Goal: Information Seeking & Learning: Check status

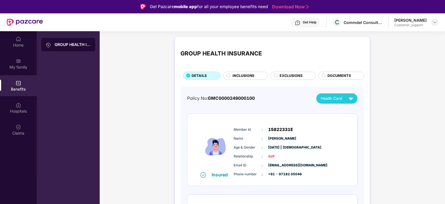
click at [437, 22] on img at bounding box center [435, 22] width 4 height 4
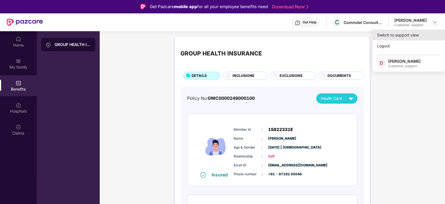
click at [412, 32] on div "Switch to support view" at bounding box center [409, 35] width 72 height 11
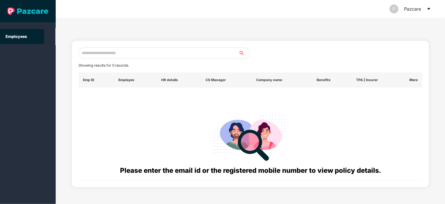
click at [197, 49] on input "text" at bounding box center [159, 52] width 160 height 11
paste input "**********"
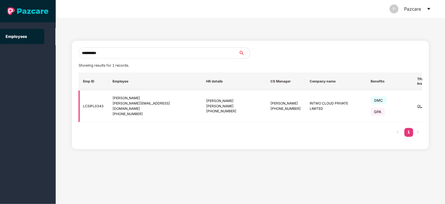
type input "**********"
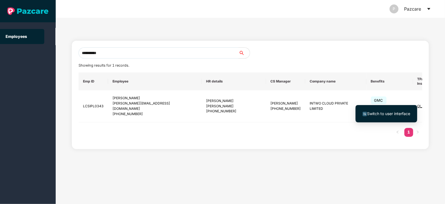
click at [382, 112] on span "Switch to user interface" at bounding box center [388, 113] width 43 height 5
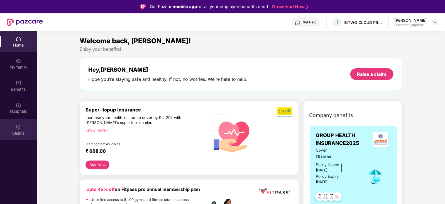
click at [21, 127] on img at bounding box center [19, 127] width 6 height 6
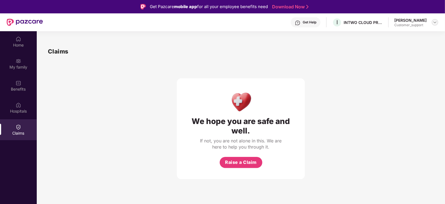
click at [434, 21] on img at bounding box center [435, 22] width 4 height 4
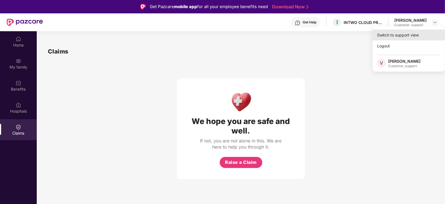
click at [408, 37] on div "Switch to support view" at bounding box center [409, 35] width 72 height 11
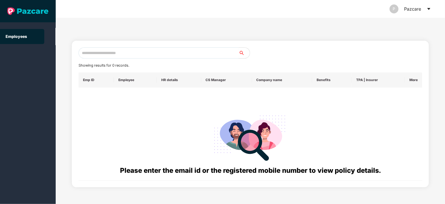
click at [131, 53] on input "text" at bounding box center [159, 52] width 160 height 11
paste input "**********"
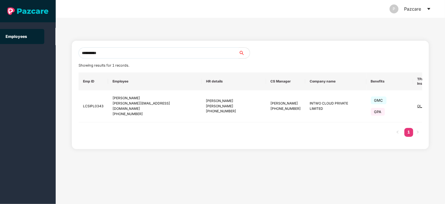
type input "**********"
click at [137, 53] on input "**********" at bounding box center [159, 52] width 160 height 11
paste input "**********"
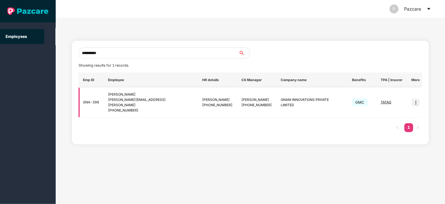
type input "**********"
click at [415, 100] on img at bounding box center [416, 103] width 8 height 8
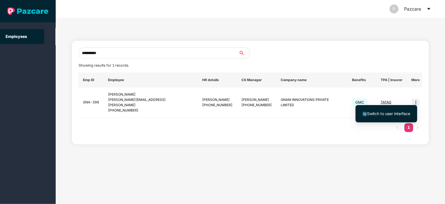
click at [386, 113] on span "Switch to user interface" at bounding box center [388, 113] width 43 height 5
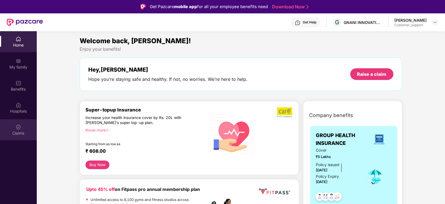
click at [16, 130] on img at bounding box center [19, 127] width 6 height 6
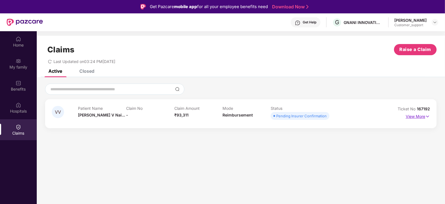
click at [422, 116] on p "View More" at bounding box center [418, 116] width 24 height 8
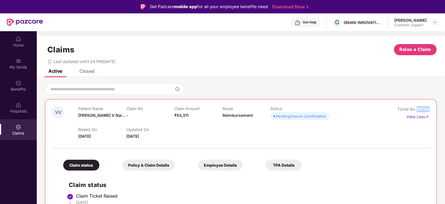
drag, startPoint x: 430, startPoint y: 109, endPoint x: 416, endPoint y: 109, distance: 13.1
click at [416, 109] on div "Ticket No 167192" at bounding box center [414, 109] width 32 height 6
copy span "167192"
click at [437, 22] on img at bounding box center [435, 22] width 4 height 4
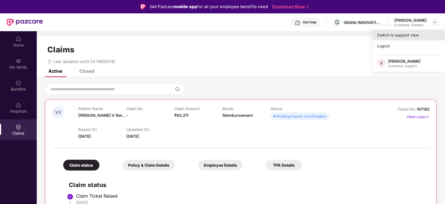
click at [414, 35] on div "Switch to support view" at bounding box center [409, 35] width 72 height 11
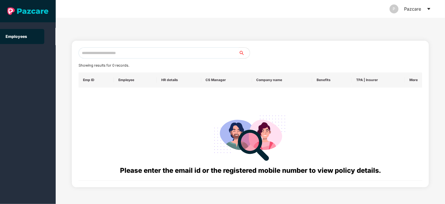
click at [180, 54] on input "text" at bounding box center [159, 52] width 160 height 11
paste input "**********"
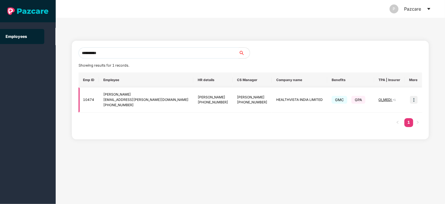
type input "**********"
click at [416, 100] on img at bounding box center [414, 100] width 8 height 8
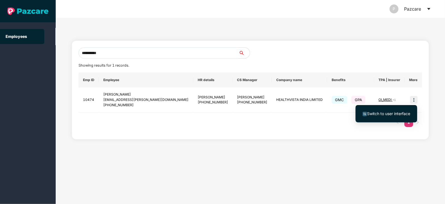
click at [396, 112] on span "Switch to user interface" at bounding box center [388, 113] width 43 height 5
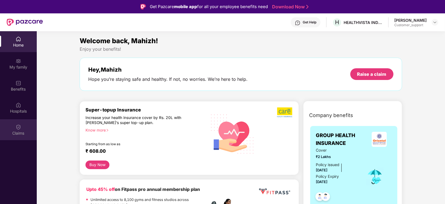
click at [14, 127] on div "Claims" at bounding box center [18, 129] width 37 height 21
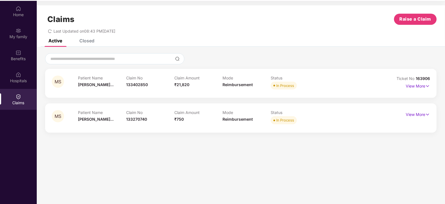
scroll to position [31, 0]
click at [417, 86] on p "View More" at bounding box center [418, 85] width 24 height 8
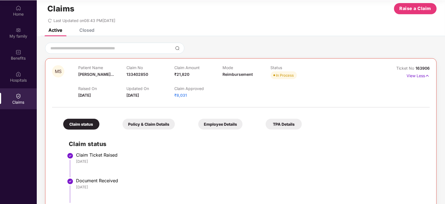
scroll to position [3, 0]
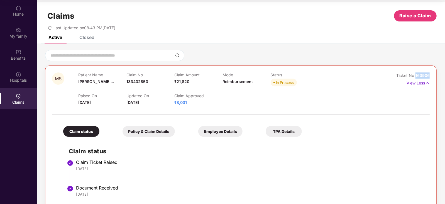
drag, startPoint x: 430, startPoint y: 75, endPoint x: 415, endPoint y: 74, distance: 14.5
copy span "163906"
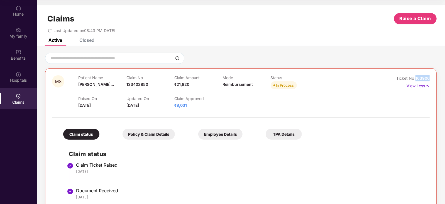
scroll to position [0, 0]
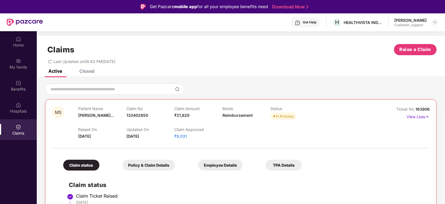
click at [241, 141] on div at bounding box center [241, 146] width 378 height 12
click at [234, 143] on div at bounding box center [241, 146] width 378 height 12
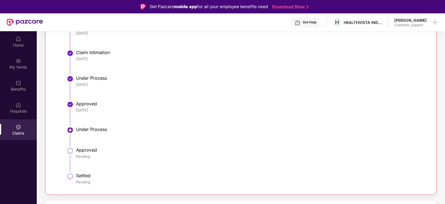
scroll to position [31, 0]
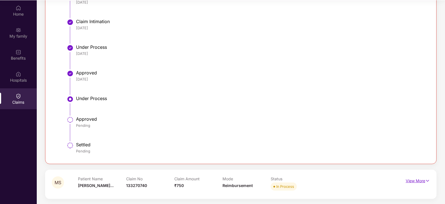
click at [409, 179] on p "View More" at bounding box center [418, 180] width 24 height 8
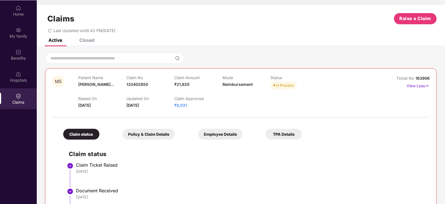
scroll to position [0, 0]
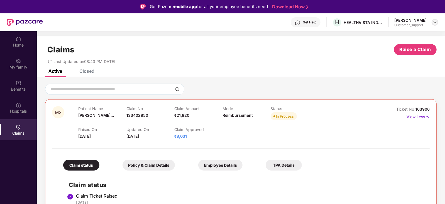
click at [437, 25] on div at bounding box center [435, 22] width 7 height 7
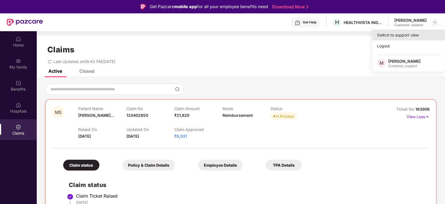
click at [407, 36] on div "Switch to support view" at bounding box center [409, 35] width 72 height 11
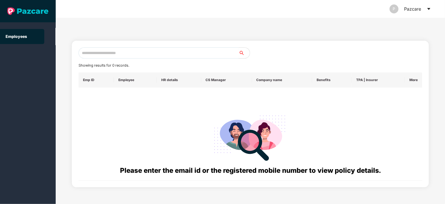
click at [191, 54] on input "text" at bounding box center [159, 52] width 160 height 11
paste input "**********"
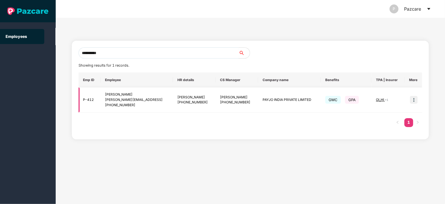
type input "**********"
click at [414, 100] on img at bounding box center [414, 100] width 8 height 8
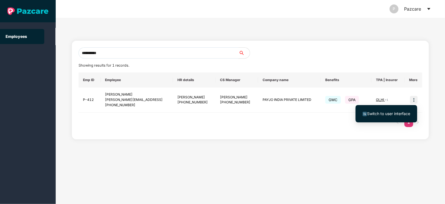
click at [386, 112] on span "Switch to user interface" at bounding box center [388, 113] width 43 height 5
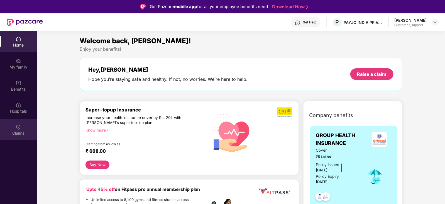
click at [18, 126] on img at bounding box center [19, 127] width 6 height 6
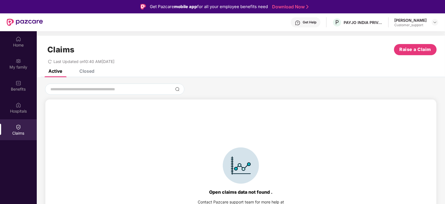
click at [89, 72] on div "Closed" at bounding box center [86, 71] width 15 height 6
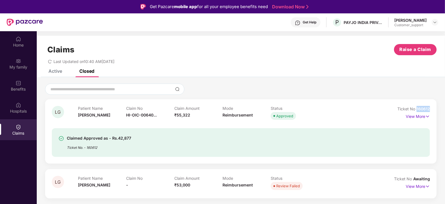
drag, startPoint x: 431, startPoint y: 107, endPoint x: 417, endPoint y: 108, distance: 14.0
click at [417, 108] on div "LG Patient Name [PERSON_NAME] Claim No HI-OIC-00640... Claim Amount ₹55,322 Mod…" at bounding box center [241, 131] width 392 height 64
copy span "160612"
click at [310, 118] on div "Approved" at bounding box center [295, 116] width 48 height 8
click at [433, 22] on div at bounding box center [435, 22] width 7 height 7
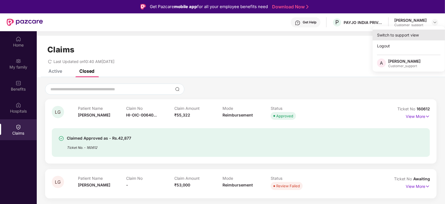
click at [411, 34] on div "Switch to support view" at bounding box center [409, 35] width 72 height 11
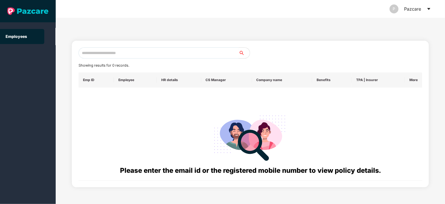
click at [167, 54] on input "text" at bounding box center [159, 52] width 160 height 11
paste input "**********"
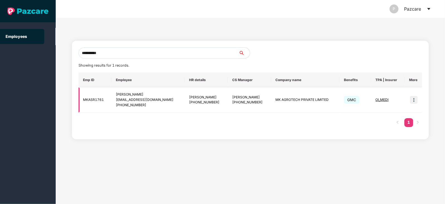
type input "**********"
click at [415, 103] on img at bounding box center [414, 100] width 8 height 8
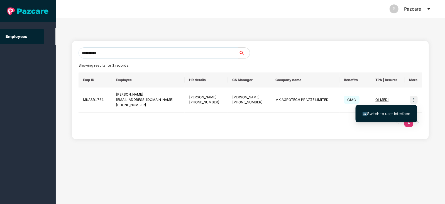
click at [392, 113] on span "Switch to user interface" at bounding box center [388, 113] width 43 height 5
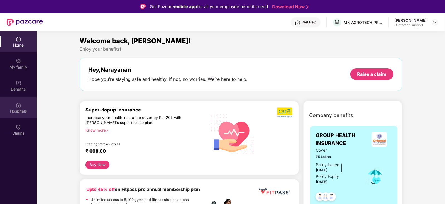
click at [14, 110] on div "Hospitals" at bounding box center [18, 111] width 37 height 6
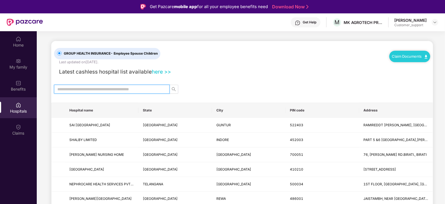
click at [117, 90] on input "text" at bounding box center [109, 89] width 105 height 6
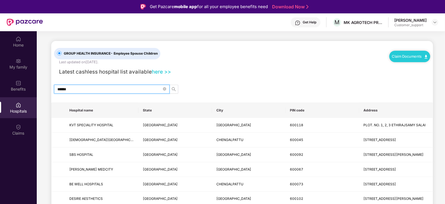
click at [109, 89] on input "******" at bounding box center [109, 89] width 105 height 6
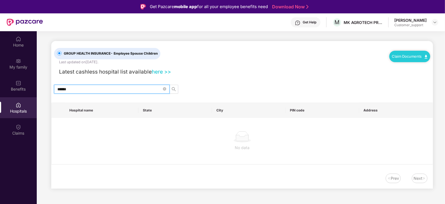
click at [99, 89] on input "******" at bounding box center [109, 89] width 105 height 6
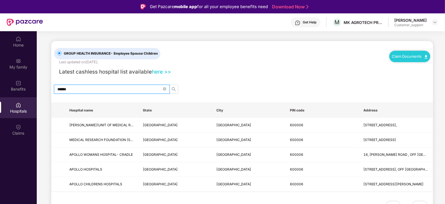
type input "******"
click at [142, 88] on input "******" at bounding box center [109, 89] width 105 height 6
click at [436, 22] on img at bounding box center [435, 22] width 4 height 4
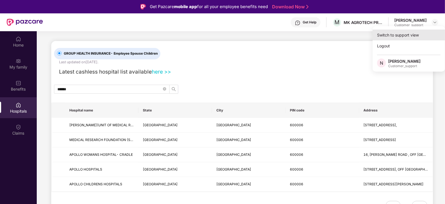
click at [415, 35] on div "Switch to support view" at bounding box center [409, 35] width 72 height 11
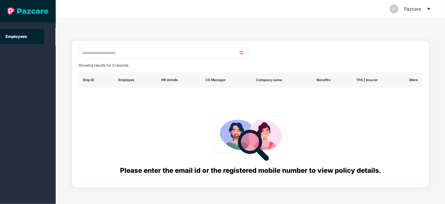
click at [180, 53] on input "text" at bounding box center [159, 52] width 160 height 11
paste input "**********"
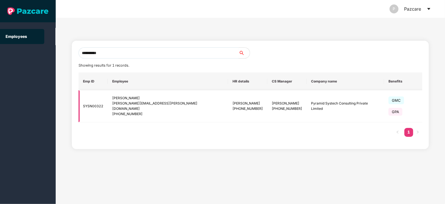
type input "**********"
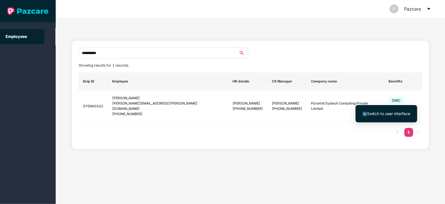
click at [393, 113] on span "Switch to user interface" at bounding box center [388, 113] width 43 height 5
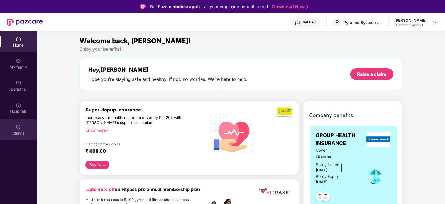
click at [18, 127] on img at bounding box center [19, 127] width 6 height 6
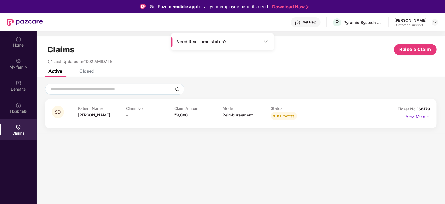
click at [419, 115] on p "View More" at bounding box center [418, 116] width 24 height 8
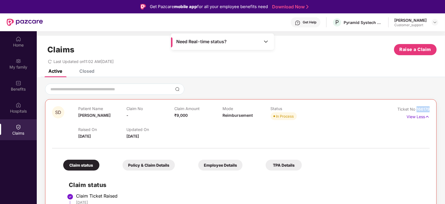
drag, startPoint x: 430, startPoint y: 108, endPoint x: 416, endPoint y: 110, distance: 14.0
click at [416, 110] on div "SD Patient Name Seema Devi Claim No - Claim Amount ₹9,000 Mode Reimbursement St…" at bounding box center [241, 206] width 392 height 214
copy span "166179"
click at [226, 128] on div "Raised On [DATE] Updated On [DATE]" at bounding box center [222, 131] width 289 height 18
click at [427, 118] on img at bounding box center [427, 117] width 5 height 6
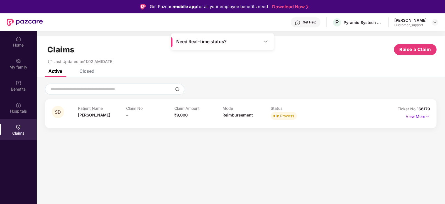
click at [88, 70] on div "Closed" at bounding box center [86, 71] width 15 height 6
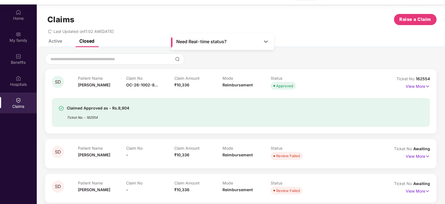
scroll to position [27, 0]
click at [422, 154] on p "View More" at bounding box center [418, 155] width 24 height 8
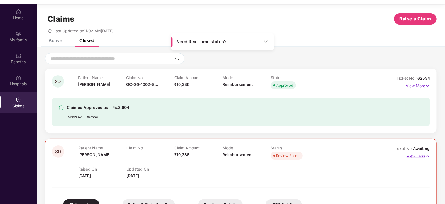
click at [417, 157] on p "View Less" at bounding box center [418, 156] width 23 height 8
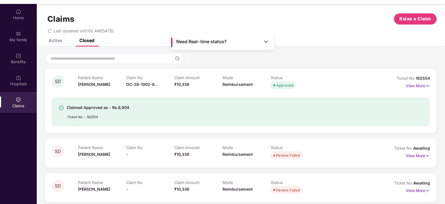
scroll to position [31, 0]
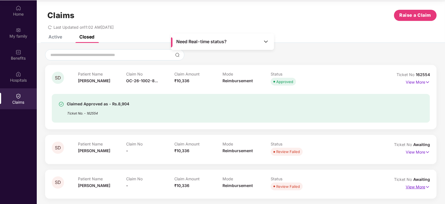
click at [410, 185] on p "View More" at bounding box center [418, 187] width 24 height 8
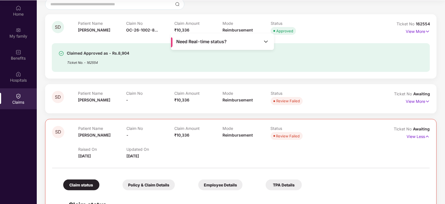
scroll to position [43, 0]
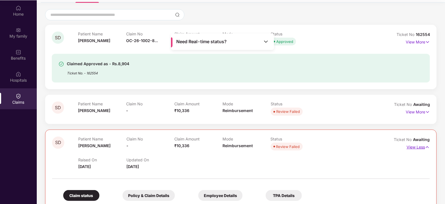
click at [420, 148] on p "View Less" at bounding box center [418, 147] width 23 height 8
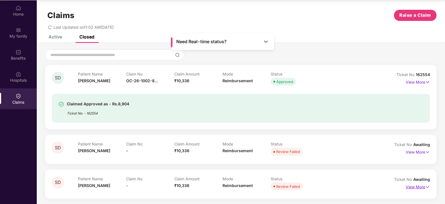
scroll to position [3, 0]
click at [54, 37] on div "Active" at bounding box center [56, 37] width 14 height 6
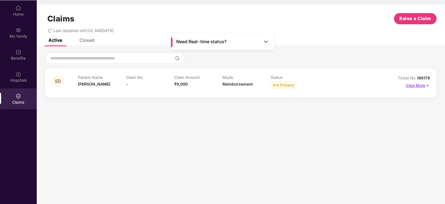
click at [420, 86] on p "View More" at bounding box center [418, 85] width 24 height 8
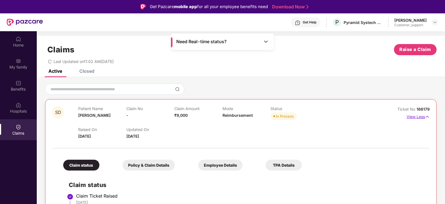
click at [421, 116] on p "View Less" at bounding box center [418, 116] width 23 height 8
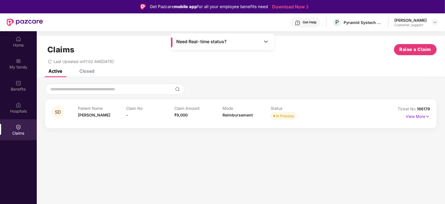
click at [89, 70] on div "Closed" at bounding box center [86, 71] width 15 height 6
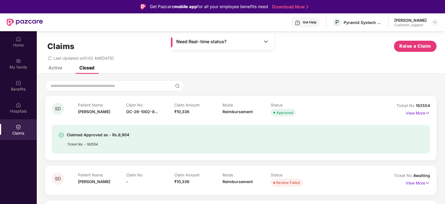
scroll to position [31, 0]
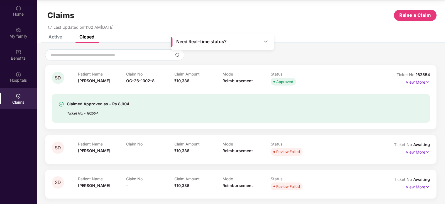
click at [54, 34] on div "Claims Raise a Claim Last Updated on 11:02 AM[DATE]" at bounding box center [241, 18] width 409 height 34
click at [55, 37] on div "Active" at bounding box center [56, 37] width 14 height 6
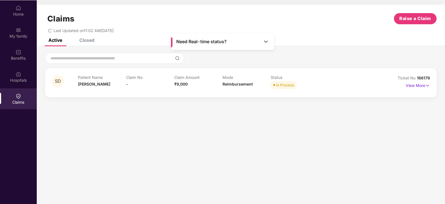
click at [233, 39] on div "Need Real-time status?" at bounding box center [222, 41] width 103 height 16
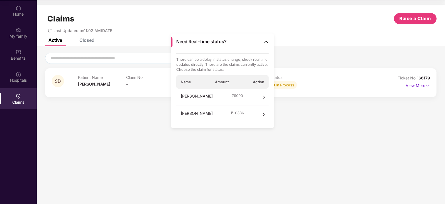
click at [265, 114] on icon "right" at bounding box center [264, 115] width 4 height 4
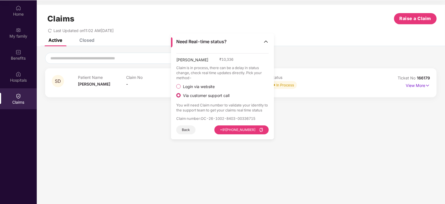
click at [188, 130] on button "Back" at bounding box center [185, 129] width 19 height 9
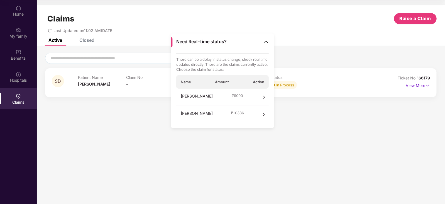
click at [266, 113] on icon "right" at bounding box center [264, 115] width 4 height 4
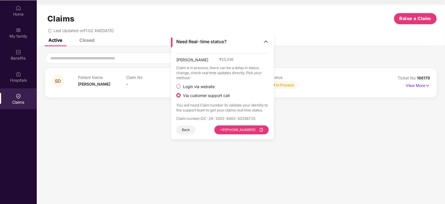
click at [266, 40] on img at bounding box center [266, 42] width 6 height 6
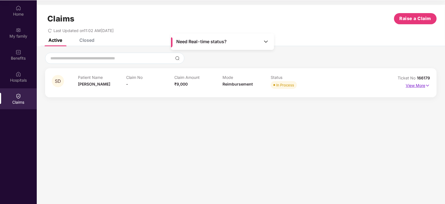
click at [415, 87] on p "View More" at bounding box center [418, 85] width 24 height 8
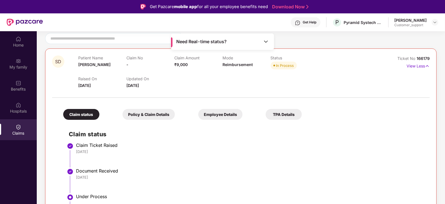
scroll to position [48, 0]
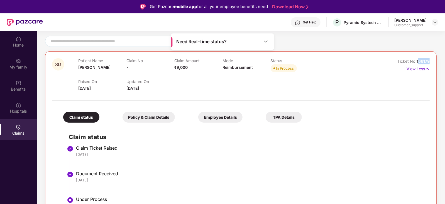
drag, startPoint x: 431, startPoint y: 60, endPoint x: 418, endPoint y: 60, distance: 13.7
click at [418, 60] on div "SD Patient Name Seema Devi Claim No - Claim Amount ₹9,000 Mode Reimbursement St…" at bounding box center [241, 158] width 392 height 214
click at [418, 60] on span "166179" at bounding box center [423, 61] width 13 height 5
drag, startPoint x: 416, startPoint y: 61, endPoint x: 435, endPoint y: 59, distance: 18.5
click at [435, 59] on div "SD Patient Name Seema Devi Claim No - Claim Amount ₹9,000 Mode Reimbursement St…" at bounding box center [241, 158] width 392 height 214
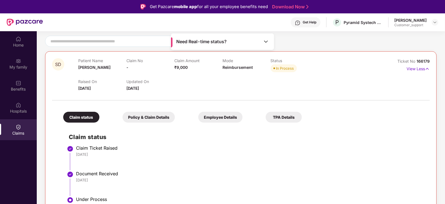
click at [200, 70] on div "Claim Amount ₹9,000" at bounding box center [199, 65] width 48 height 15
click at [18, 81] on img at bounding box center [19, 83] width 6 height 6
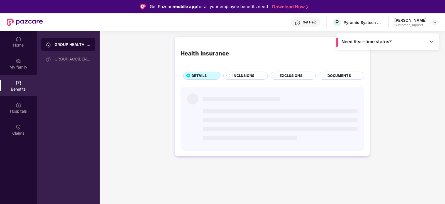
scroll to position [0, 0]
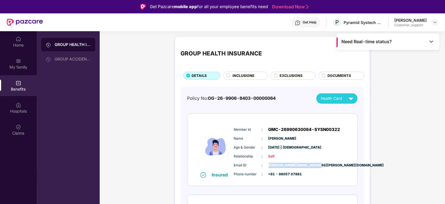
drag, startPoint x: 318, startPoint y: 164, endPoint x: 268, endPoint y: 166, distance: 50.2
click at [268, 166] on div "Email ID : [PERSON_NAME][EMAIL_ADDRESS][PERSON_NAME][DOMAIN_NAME]" at bounding box center [289, 166] width 111 height 6
copy span "[PERSON_NAME][EMAIL_ADDRESS][PERSON_NAME][DOMAIN_NAME]"
